Goal: Information Seeking & Learning: Learn about a topic

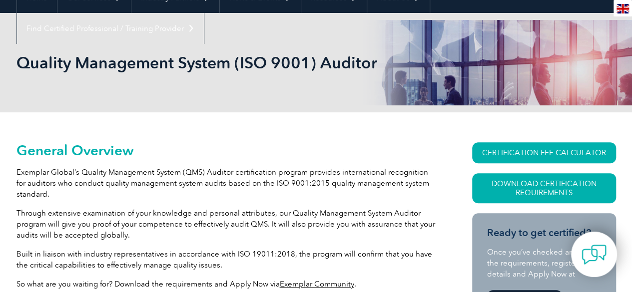
scroll to position [150, 0]
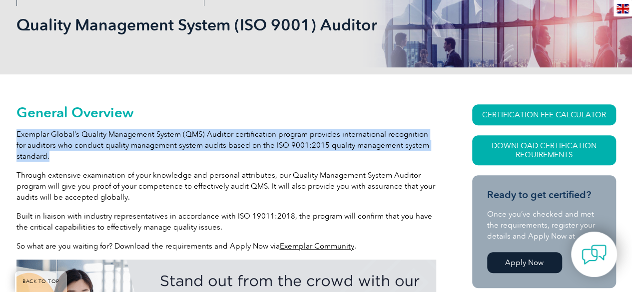
drag, startPoint x: 16, startPoint y: 135, endPoint x: 357, endPoint y: 157, distance: 341.1
click at [357, 157] on p "Exemplar Global’s Quality Management System (QMS) Auditor certification program…" at bounding box center [226, 145] width 420 height 33
copy p "Exemplar Global’s Quality Management System (QMS) Auditor certification program…"
click at [63, 140] on p "Exemplar Global’s Quality Management System (QMS) Auditor certification program…" at bounding box center [226, 145] width 420 height 33
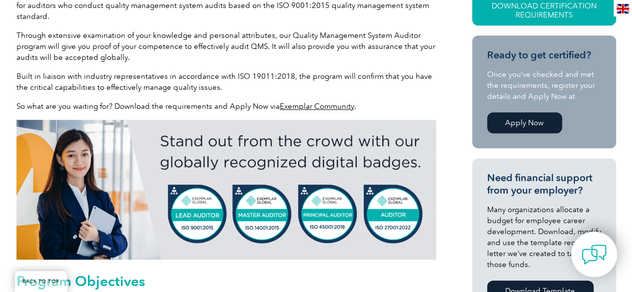
scroll to position [300, 0]
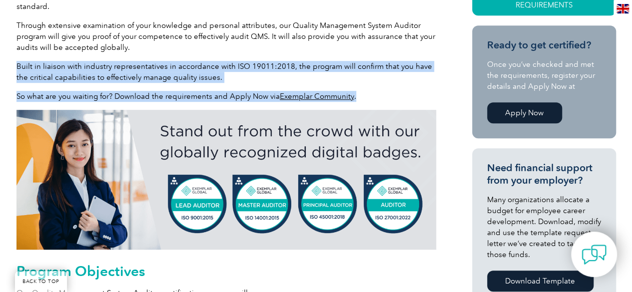
drag, startPoint x: 17, startPoint y: 66, endPoint x: 359, endPoint y: 100, distance: 344.1
click at [359, 100] on p "So what are you waiting for? Download the requirements and Apply Now via Exempl…" at bounding box center [226, 96] width 420 height 11
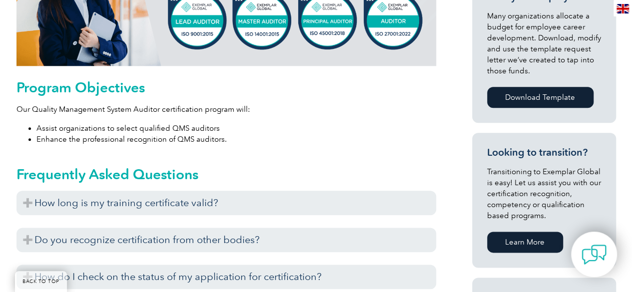
scroll to position [500, 0]
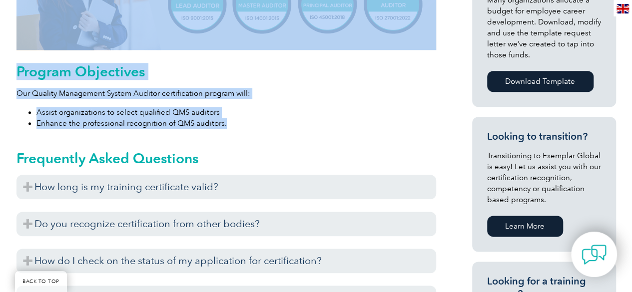
drag, startPoint x: 223, startPoint y: 123, endPoint x: 12, endPoint y: 93, distance: 213.1
click at [12, 93] on div "General Overview Exemplar Global’s Quality Management System (QMS) Auditor cert…" at bounding box center [316, 242] width 632 height 1035
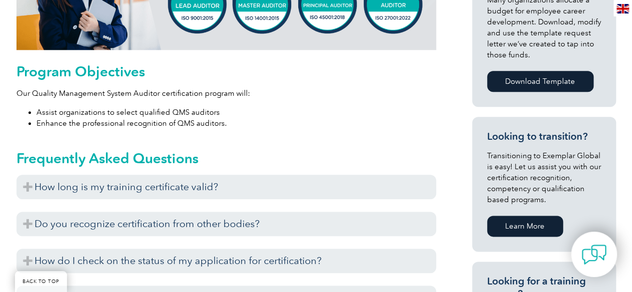
click at [12, 93] on div "General Overview Exemplar Global’s Quality Management System (QMS) Auditor cert…" at bounding box center [316, 242] width 632 height 1035
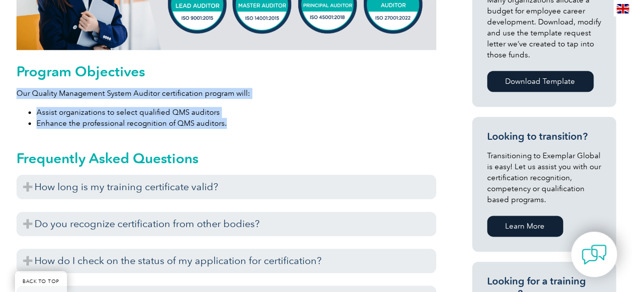
drag, startPoint x: 17, startPoint y: 95, endPoint x: 236, endPoint y: 121, distance: 220.0
click at [236, 121] on div "Program Objectives Our Quality Management System Auditor certification program …" at bounding box center [226, 95] width 420 height 65
click at [231, 124] on li "Enhance the professional recognition of QMS auditors." at bounding box center [236, 123] width 400 height 11
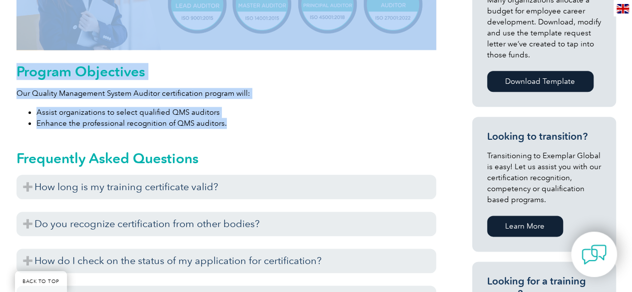
drag, startPoint x: 225, startPoint y: 125, endPoint x: 11, endPoint y: 95, distance: 215.5
click at [11, 95] on div "General Overview Exemplar Global’s Quality Management System (QMS) Auditor cert…" at bounding box center [316, 242] width 632 height 1035
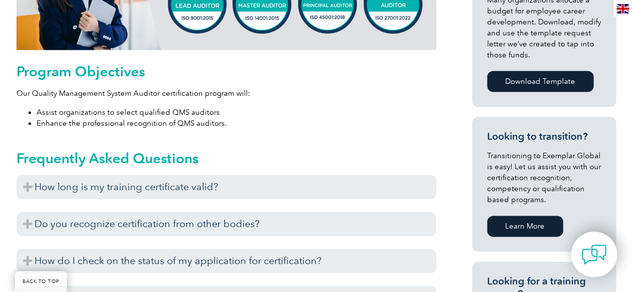
click at [11, 95] on div "General Overview Exemplar Global’s Quality Management System (QMS) Auditor cert…" at bounding box center [316, 242] width 632 height 1035
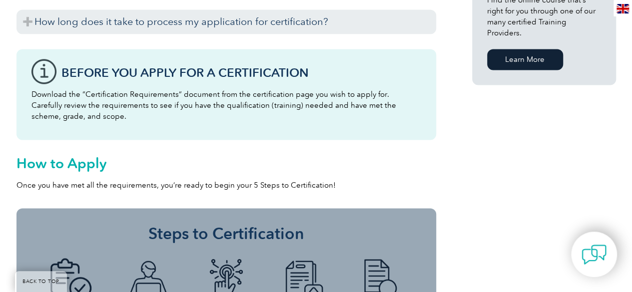
scroll to position [850, 0]
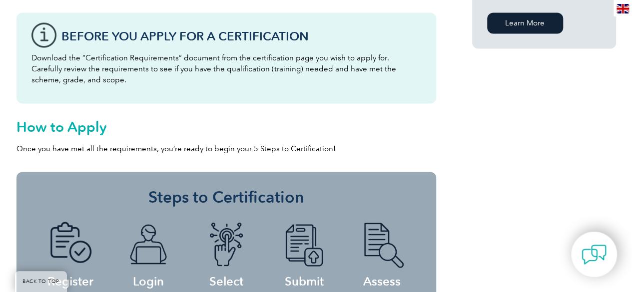
drag, startPoint x: 94, startPoint y: 83, endPoint x: 31, endPoint y: 62, distance: 66.4
click at [31, 62] on p "Download the “Certification Requirements” document from the certification page …" at bounding box center [226, 68] width 390 height 33
click at [29, 38] on div "Before You Apply For a Certification Download the “Certification Requirements” …" at bounding box center [226, 57] width 420 height 91
drag, startPoint x: 40, startPoint y: 30, endPoint x: 106, endPoint y: 82, distance: 84.0
click at [106, 82] on div "Before You Apply For a Certification Download the “Certification Requirements” …" at bounding box center [226, 57] width 420 height 91
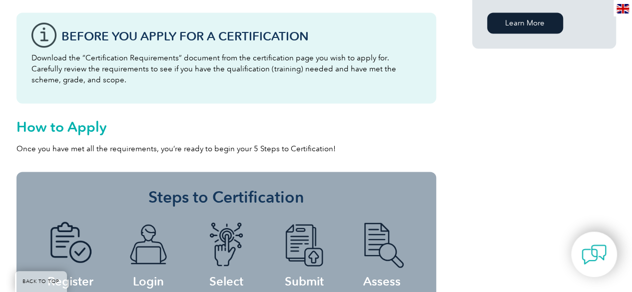
click at [106, 82] on p "Download the “Certification Requirements” document from the certification page …" at bounding box center [226, 68] width 390 height 33
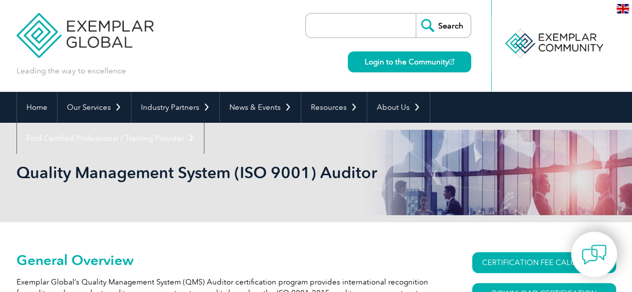
scroll to position [0, 0]
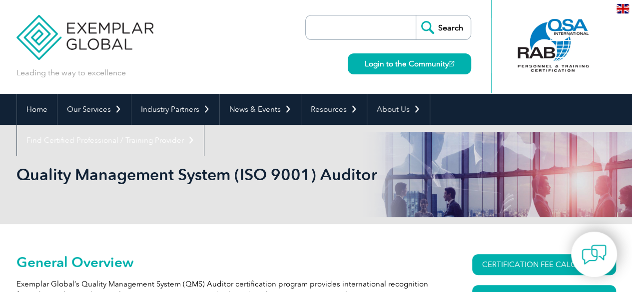
click at [578, 25] on div at bounding box center [553, 45] width 99 height 55
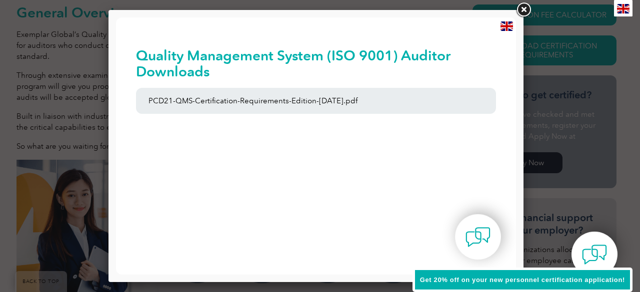
click at [524, 10] on link at bounding box center [523, 10] width 18 height 18
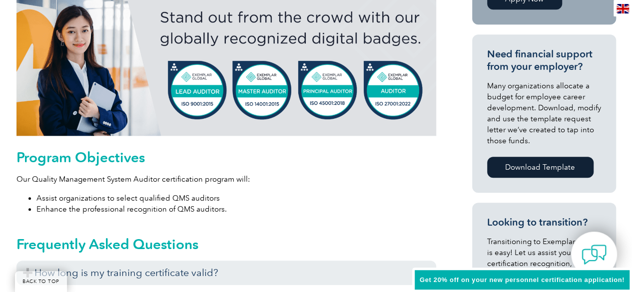
scroll to position [400, 0]
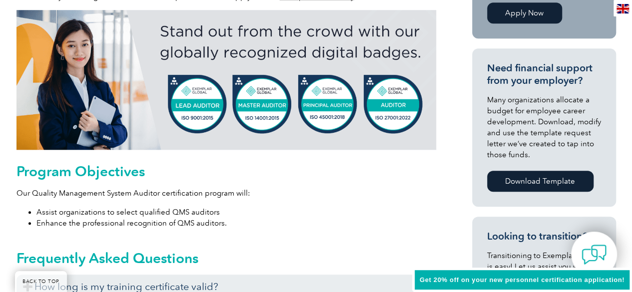
click at [193, 105] on img at bounding box center [226, 80] width 420 height 140
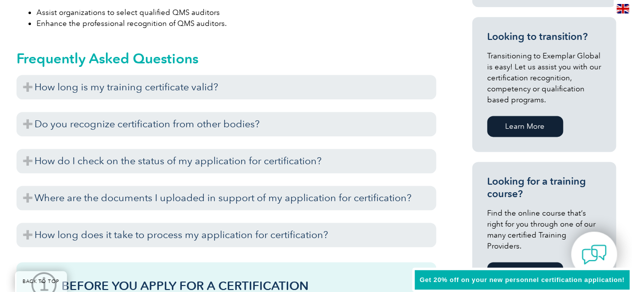
scroll to position [650, 0]
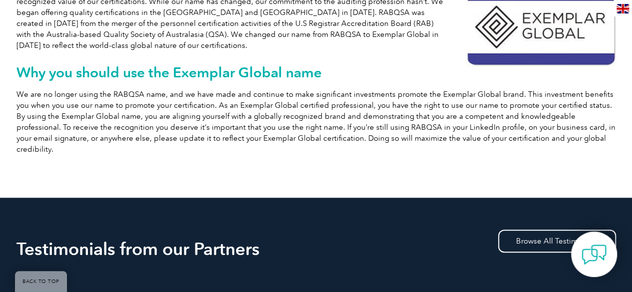
scroll to position [300, 0]
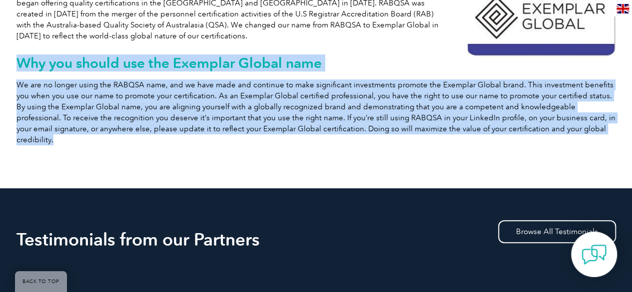
drag, startPoint x: 595, startPoint y: 128, endPoint x: 17, endPoint y: 68, distance: 580.9
click at [17, 68] on div "Allow us to reintroduce ourselves You may know us as RABQSA, but we became Exem…" at bounding box center [316, 54] width 600 height 267
click at [17, 68] on h2 "Why you should use the Exemplar Global name" at bounding box center [316, 63] width 600 height 16
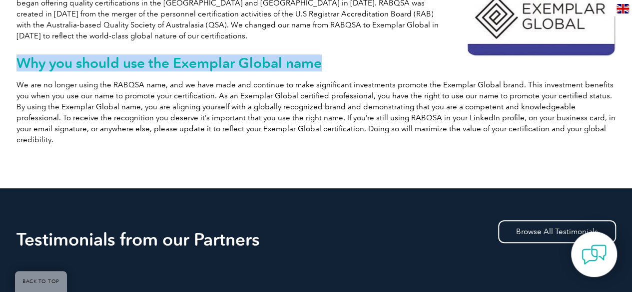
drag, startPoint x: 17, startPoint y: 61, endPoint x: 325, endPoint y: 60, distance: 307.9
click at [325, 60] on h2 "Why you should use the Exemplar Global name" at bounding box center [316, 63] width 600 height 16
drag, startPoint x: 322, startPoint y: 63, endPoint x: 18, endPoint y: 59, distance: 304.4
click at [18, 59] on h2 "Why you should use the Exemplar Global name" at bounding box center [316, 63] width 600 height 16
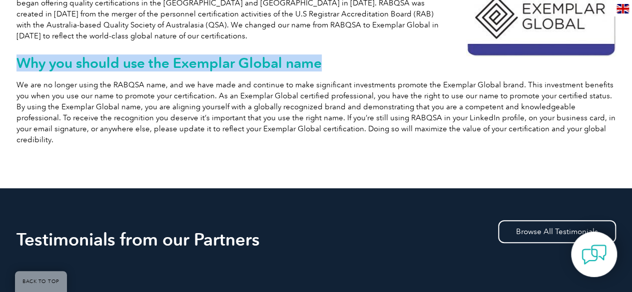
click at [18, 59] on h2 "Why you should use the Exemplar Global name" at bounding box center [316, 63] width 600 height 16
drag, startPoint x: 17, startPoint y: 59, endPoint x: 339, endPoint y: 70, distance: 322.1
click at [339, 70] on h2 "Why you should use the Exemplar Global name" at bounding box center [316, 63] width 600 height 16
click at [322, 64] on h2 "Why you should use the Exemplar Global name" at bounding box center [316, 63] width 600 height 16
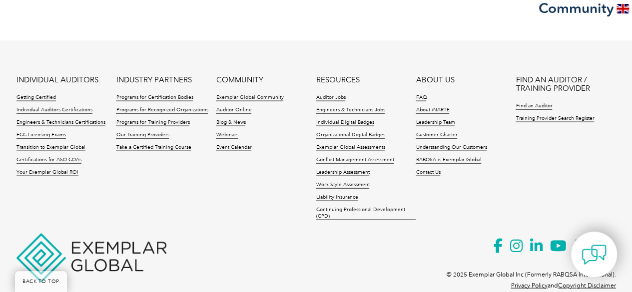
scroll to position [1070, 0]
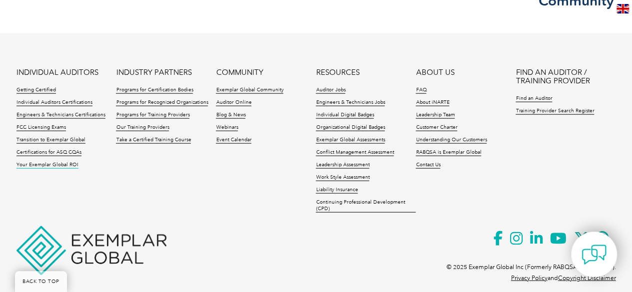
click at [53, 162] on link "Your Exemplar Global ROI" at bounding box center [47, 165] width 62 height 7
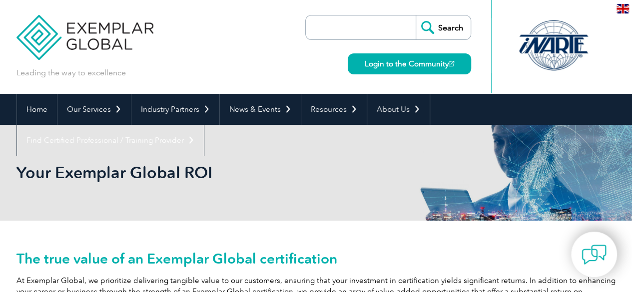
click at [162, 159] on div "Your Exemplar Global ROI" at bounding box center [316, 173] width 600 height 96
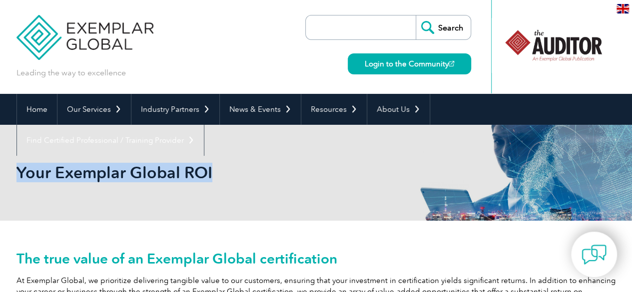
drag, startPoint x: 209, startPoint y: 171, endPoint x: 19, endPoint y: 170, distance: 189.4
click at [19, 170] on h2 "Your Exemplar Global ROI" at bounding box center [226, 173] width 420 height 16
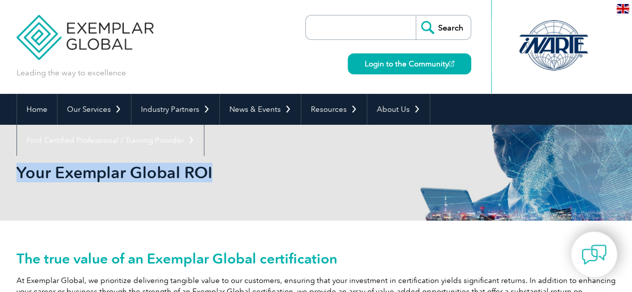
click at [19, 170] on h2 "Your Exemplar Global ROI" at bounding box center [226, 173] width 420 height 16
drag, startPoint x: 18, startPoint y: 170, endPoint x: 217, endPoint y: 177, distance: 199.6
click at [217, 177] on h2 "Your Exemplar Global ROI" at bounding box center [226, 173] width 420 height 16
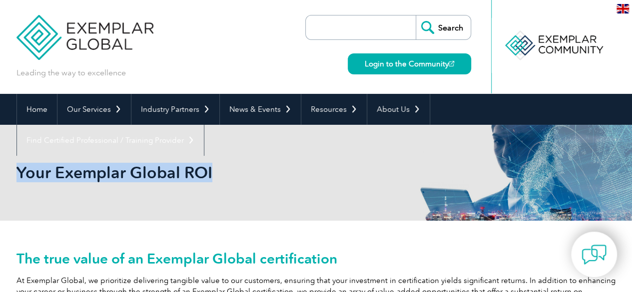
click at [212, 173] on h2 "Your Exemplar Global ROI" at bounding box center [226, 173] width 420 height 16
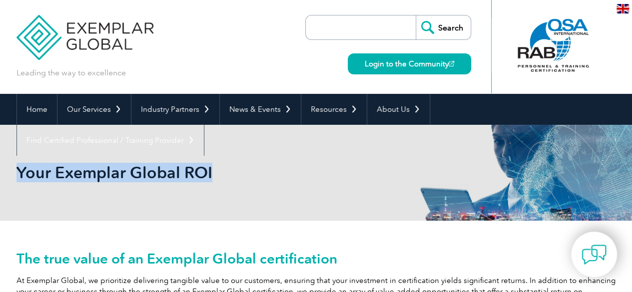
drag, startPoint x: 210, startPoint y: 173, endPoint x: 17, endPoint y: 168, distance: 193.0
click at [17, 168] on h2 "Your Exemplar Global ROI" at bounding box center [226, 173] width 420 height 16
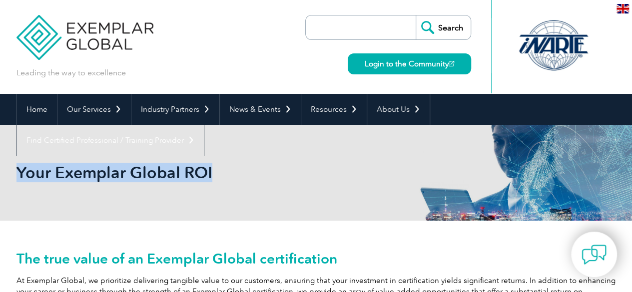
drag, startPoint x: 209, startPoint y: 173, endPoint x: 18, endPoint y: 169, distance: 191.5
click at [18, 169] on h2 "Your Exemplar Global ROI" at bounding box center [226, 173] width 420 height 16
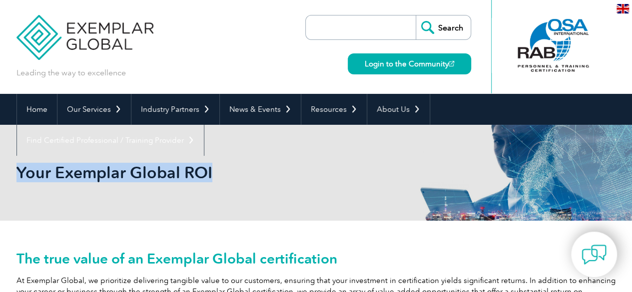
drag, startPoint x: 208, startPoint y: 170, endPoint x: 18, endPoint y: 171, distance: 189.9
click at [18, 171] on h2 "Your Exemplar Global ROI" at bounding box center [226, 173] width 420 height 16
